Goal: Transaction & Acquisition: Purchase product/service

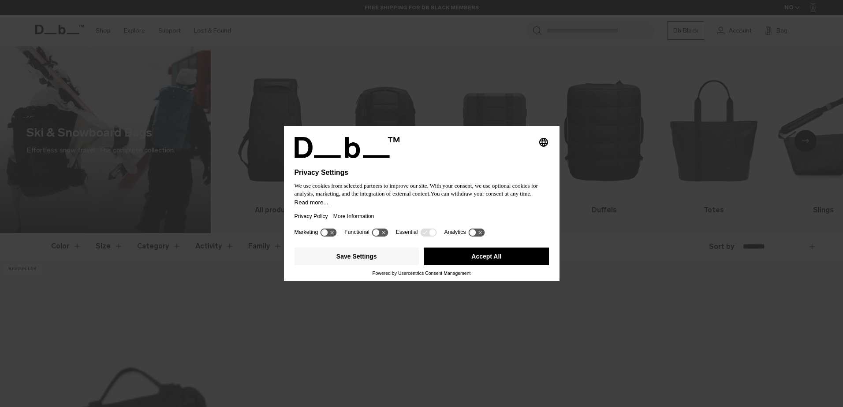
click at [598, 122] on div "Selecting an option will immediately change the language Privacy Settings We us…" at bounding box center [421, 203] width 843 height 407
click at [468, 253] on button "Accept All" at bounding box center [486, 257] width 125 height 18
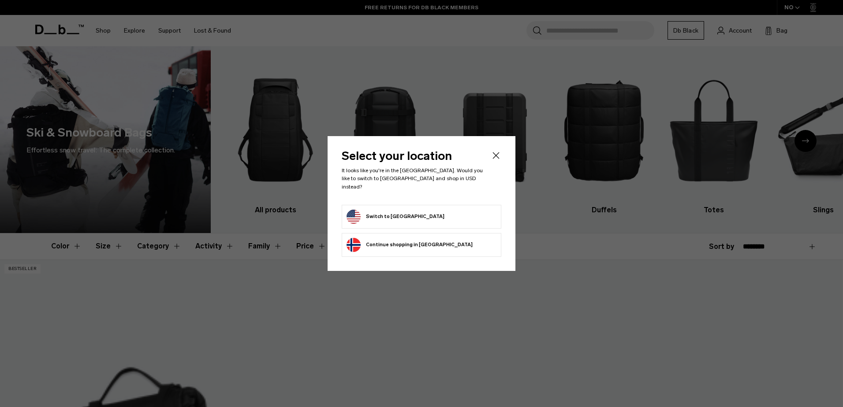
click at [455, 214] on form "Switch to [GEOGRAPHIC_DATA]" at bounding box center [421, 217] width 150 height 14
click at [409, 213] on button "Switch to [GEOGRAPHIC_DATA]" at bounding box center [395, 217] width 98 height 14
